Goal: Task Accomplishment & Management: Use online tool/utility

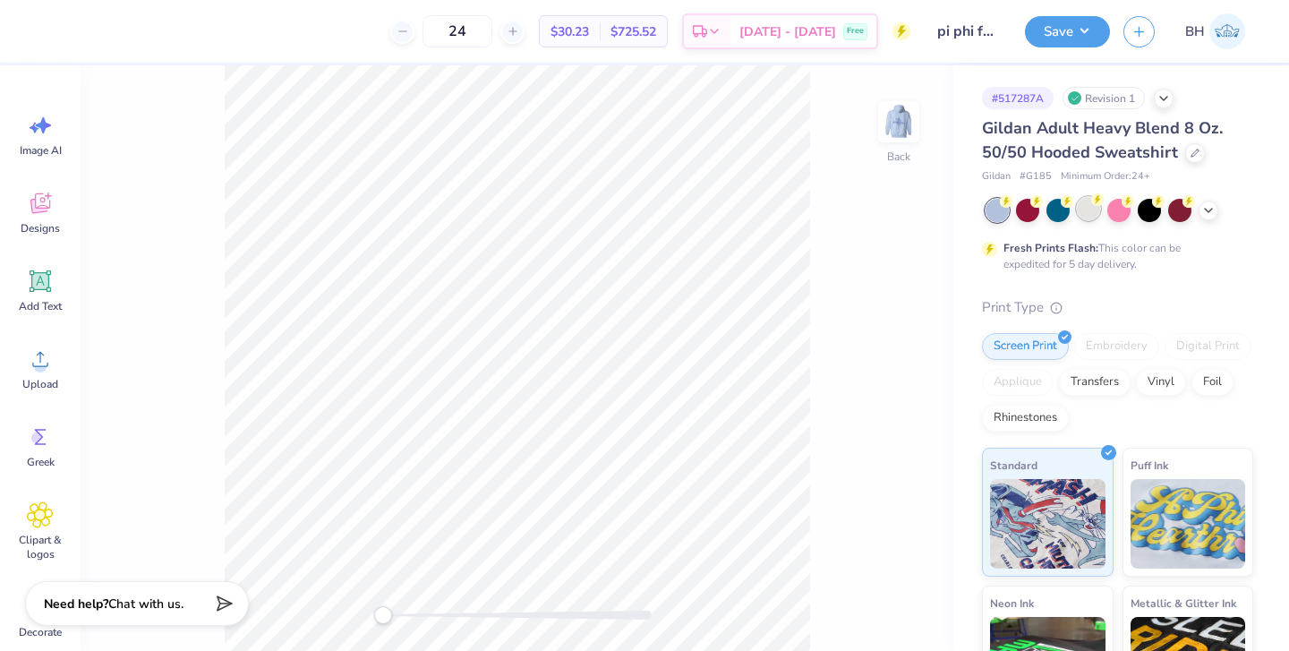
click at [1086, 216] on div at bounding box center [1088, 208] width 23 height 23
click at [902, 134] on img at bounding box center [899, 122] width 72 height 72
click at [1207, 208] on icon at bounding box center [1208, 208] width 14 height 14
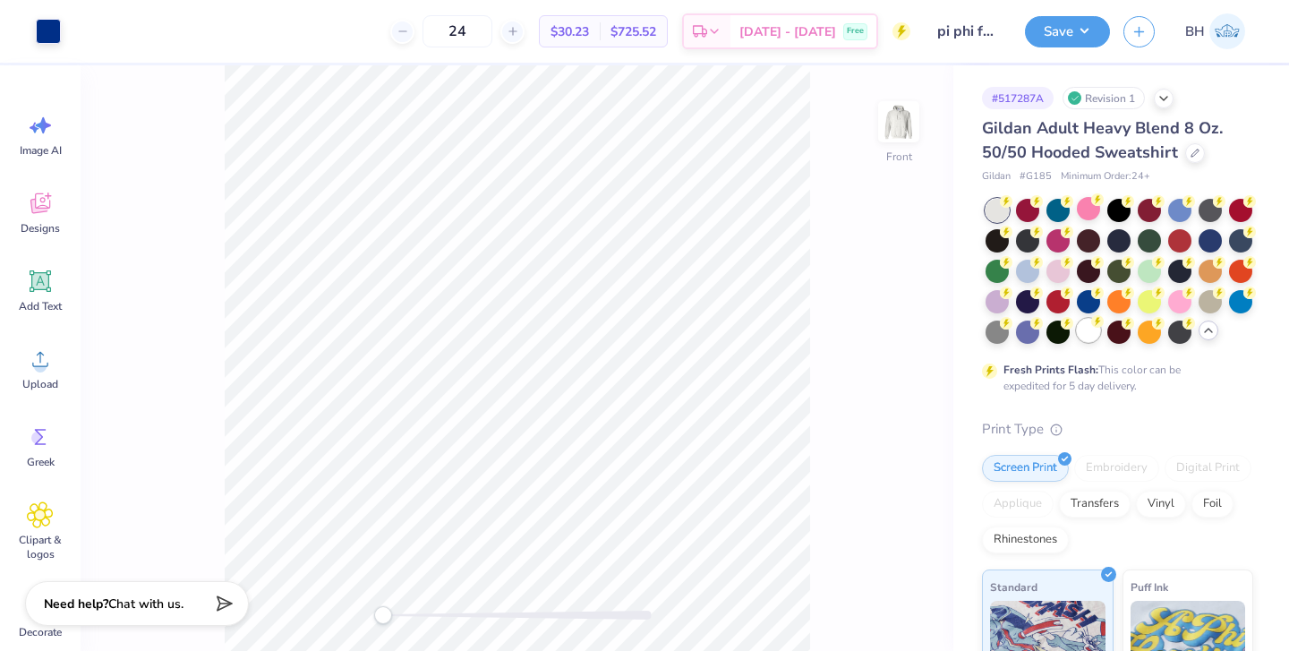
click at [1083, 340] on div at bounding box center [1088, 330] width 23 height 23
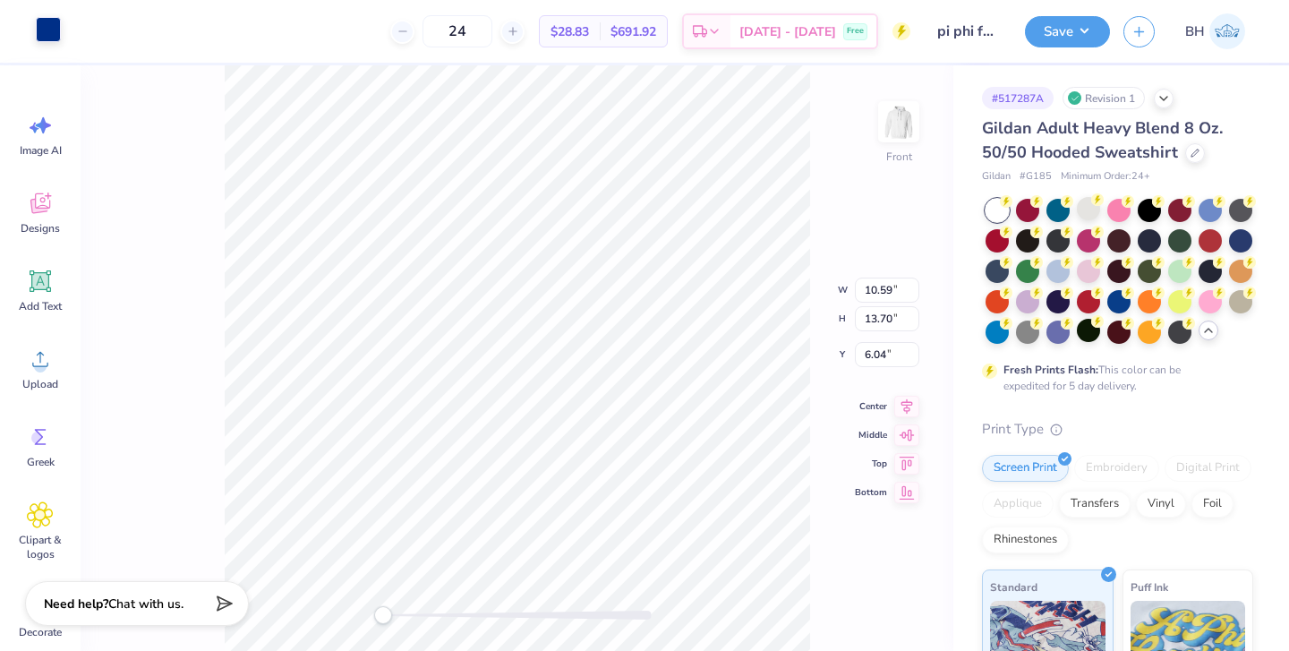
click at [48, 33] on div at bounding box center [48, 29] width 25 height 25
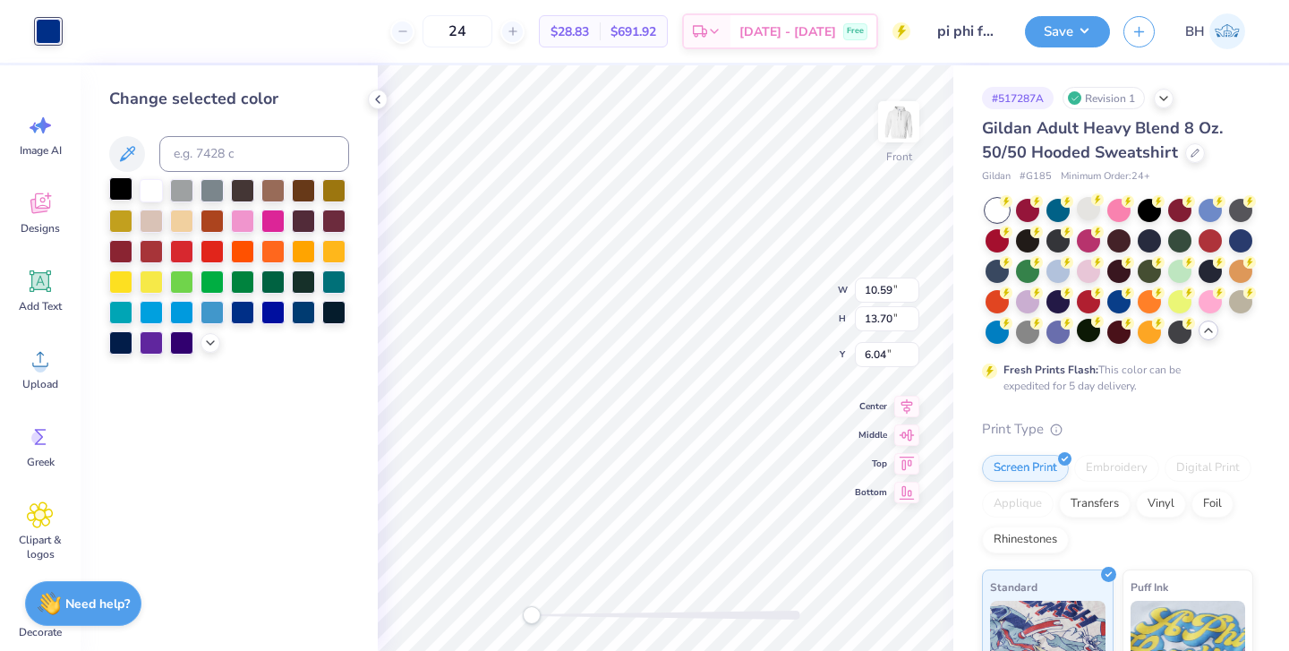
click at [124, 192] on div at bounding box center [120, 188] width 23 height 23
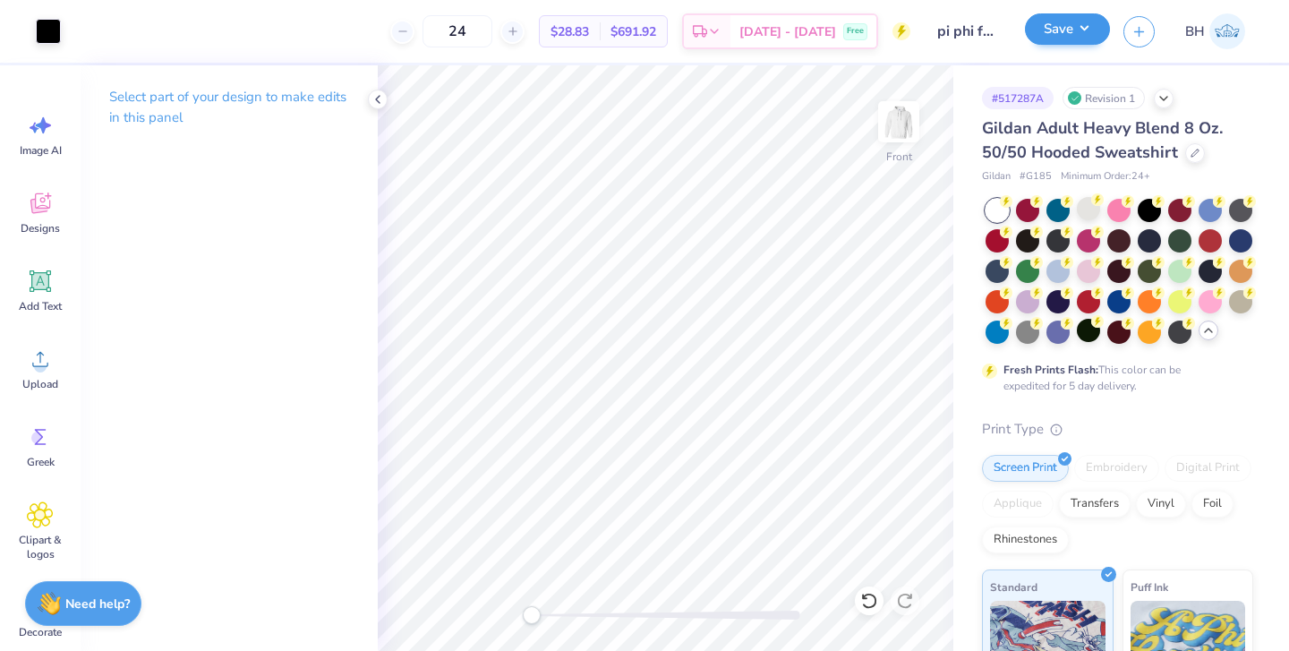
click at [1093, 38] on button "Save" at bounding box center [1067, 28] width 85 height 31
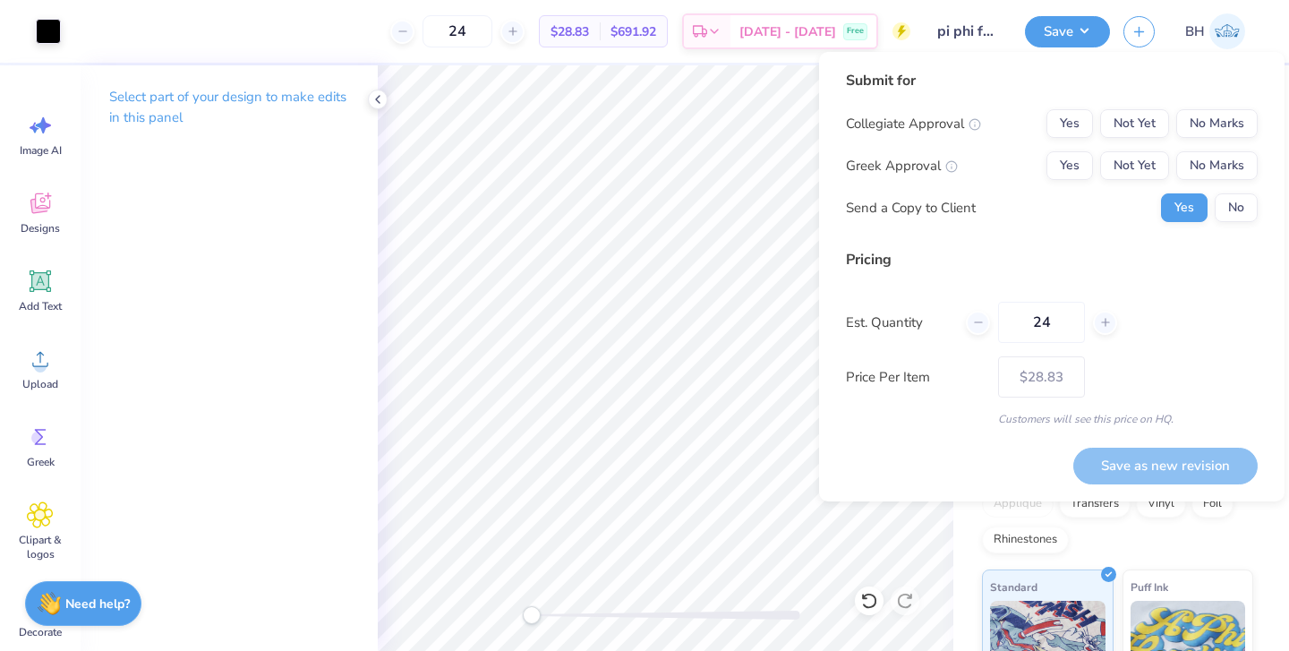
click at [1235, 92] on div "Submit for Collegiate Approval Yes Not Yet No Marks Greek Approval Yes Not Yet …" at bounding box center [1052, 153] width 412 height 166
click at [1227, 124] on button "No Marks" at bounding box center [1216, 123] width 81 height 29
click at [1097, 148] on div "Collegiate Approval Yes Not Yet No Marks Greek Approval Yes Not Yet No Marks Se…" at bounding box center [1052, 165] width 412 height 113
click at [1058, 176] on button "Yes" at bounding box center [1069, 165] width 47 height 29
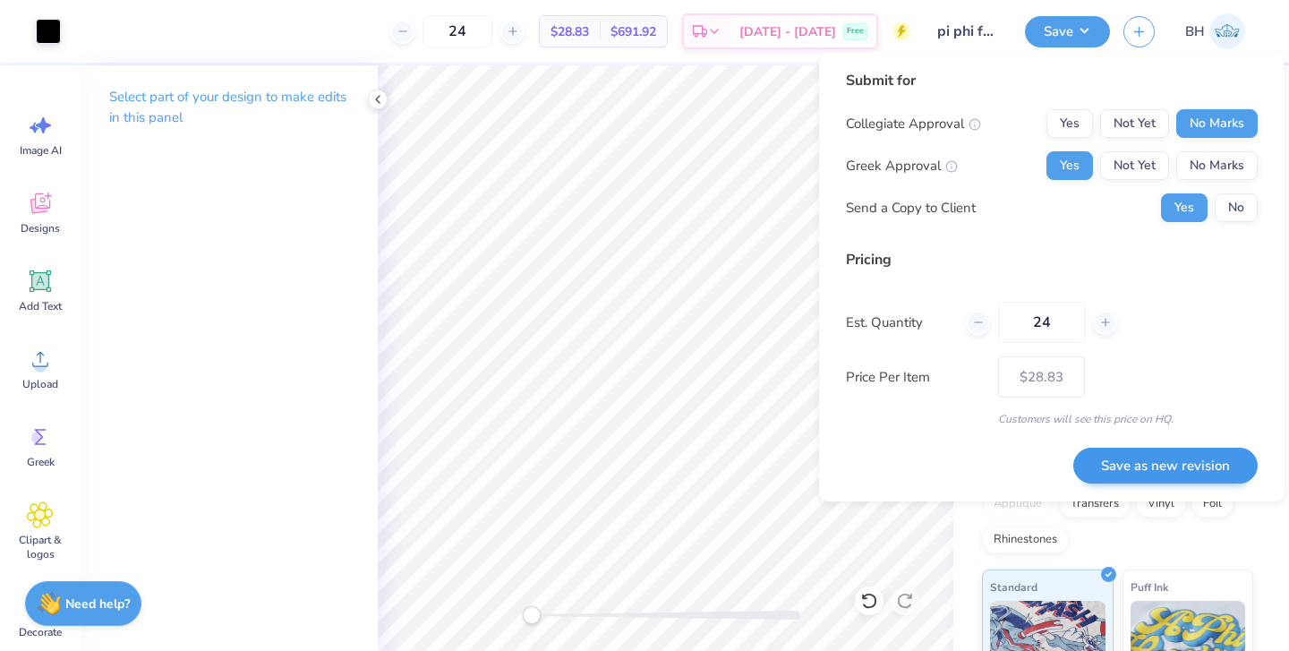
click at [1160, 468] on button "Save as new revision" at bounding box center [1165, 465] width 184 height 37
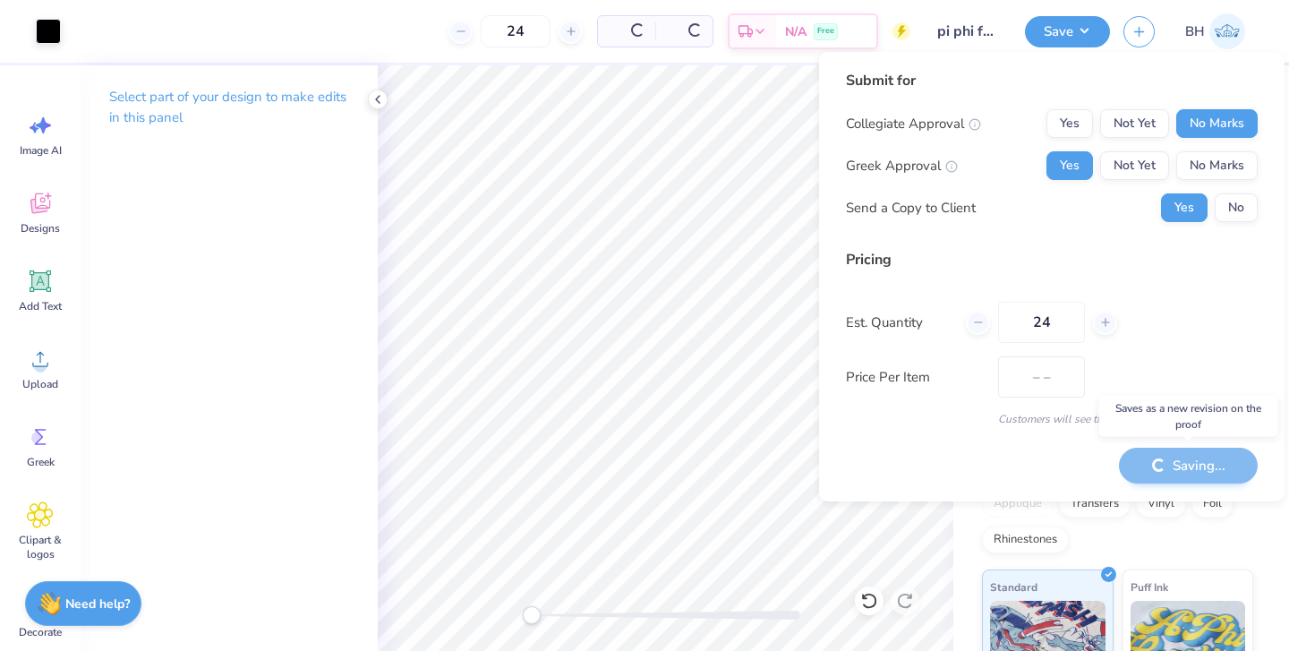
type input "$28.83"
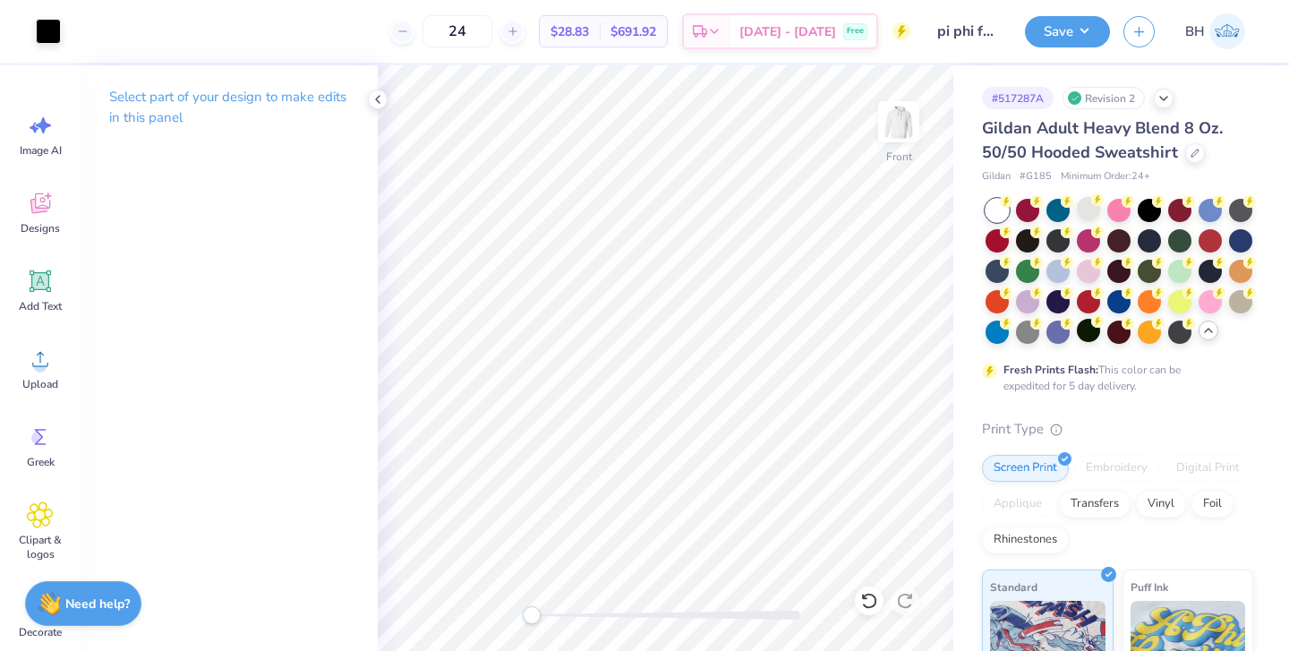
click at [1231, 2] on div "Save BH" at bounding box center [1157, 31] width 264 height 63
